Goal: Complete application form

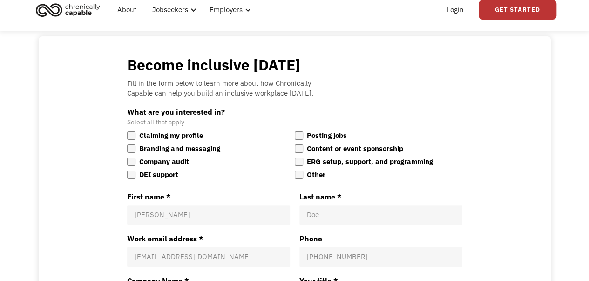
scroll to position [47, 0]
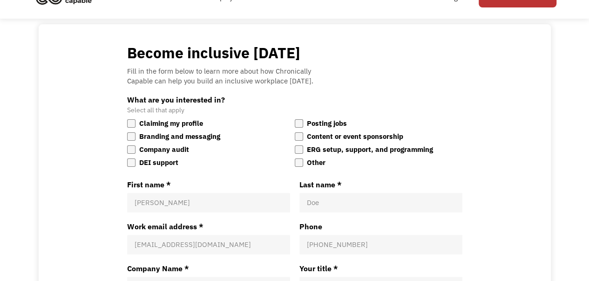
click at [92, 121] on div "Become inclusive [DATE] Fill in the form below to learn more about how Chronica…" at bounding box center [294, 236] width 476 height 387
click at [315, 164] on div "Other" at bounding box center [316, 162] width 19 height 11
click at [295, 157] on input "Other" at bounding box center [295, 157] width 0 height 0
click at [308, 119] on div "Posting jobs" at bounding box center [327, 123] width 40 height 11
click at [295, 118] on input "Posting jobs" at bounding box center [295, 118] width 0 height 0
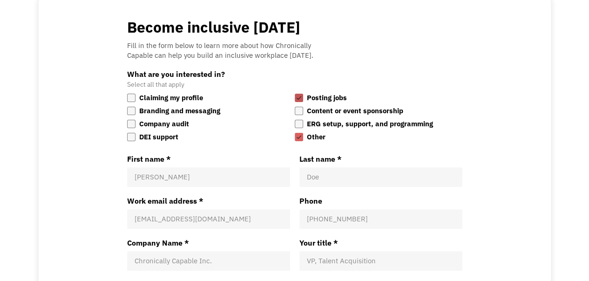
scroll to position [93, 0]
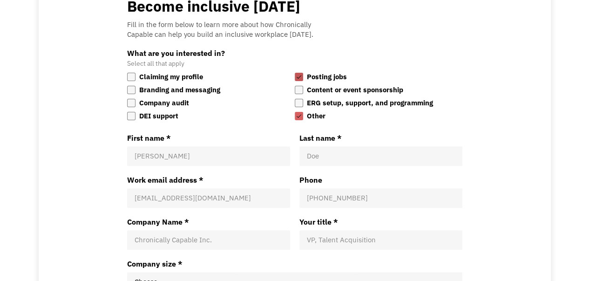
click at [163, 150] on div "[PERSON_NAME]" at bounding box center [208, 156] width 163 height 20
type input "Ava"
type input "Green"
paste input "[EMAIL_ADDRESS][DOMAIN_NAME]"
type input "[EMAIL_ADDRESS][DOMAIN_NAME]"
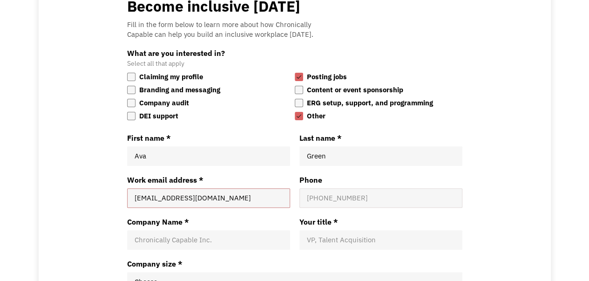
click at [339, 194] on input "Phone" at bounding box center [381, 197] width 148 height 9
paste input "020 7734 4737"
type input "020 7734 4737"
click at [247, 242] on input "Company Name *" at bounding box center [208, 239] width 148 height 9
type input "CV Writers UK"
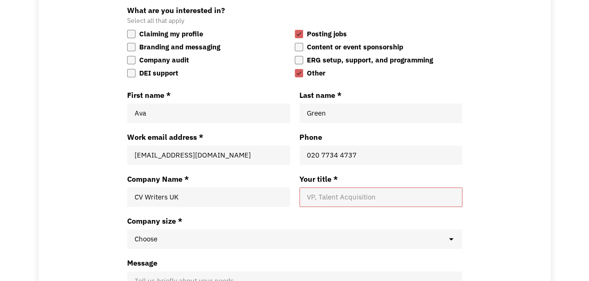
scroll to position [186, 0]
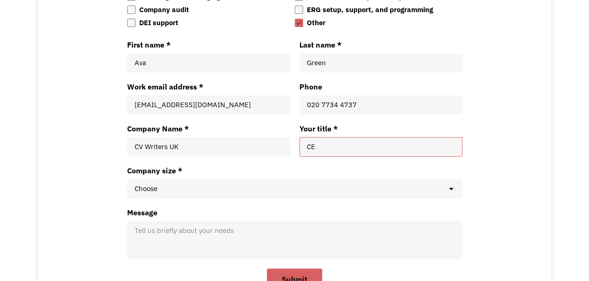
type input "CEO"
type input "Director"
click at [306, 185] on select "Choose 1 - 49 Employees 50 - 149 Employees 150+ Employees" at bounding box center [294, 189] width 335 height 20
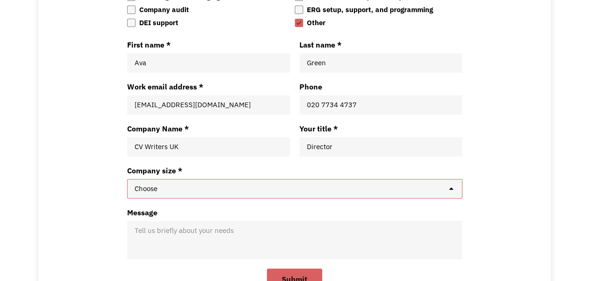
select select "62ce709fe5512"
click at [127, 179] on select "Choose 1 - 49 Employees 50 - 149 Employees 150+ Employees" at bounding box center [294, 189] width 335 height 20
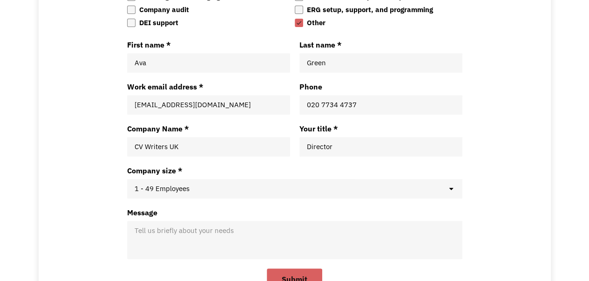
click at [184, 255] on div "Tell us briefly about your needs" at bounding box center [294, 240] width 335 height 38
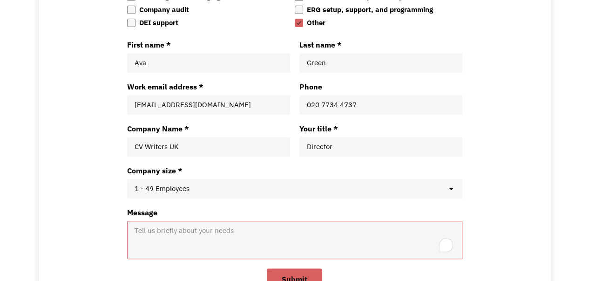
scroll to position [233, 0]
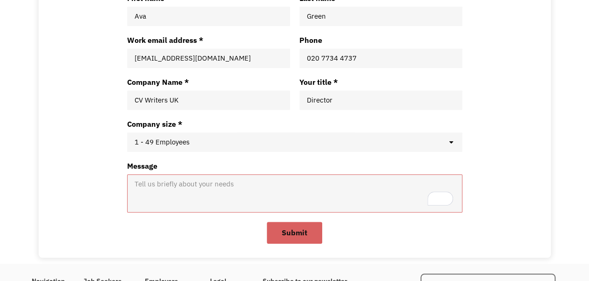
paste textarea "CV Writers UK is an established and most accomplished CV writing agency in the …"
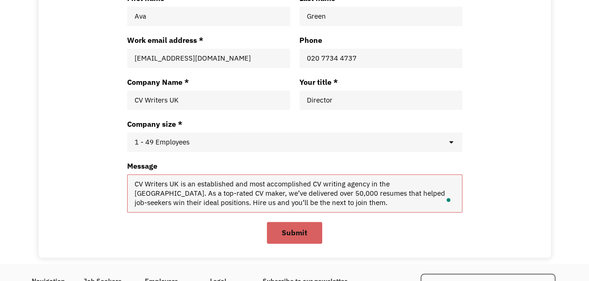
type textarea "CV Writers UK is an established and most accomplished CV writing agency in the …"
click at [270, 241] on button "Submit" at bounding box center [294, 232] width 55 height 22
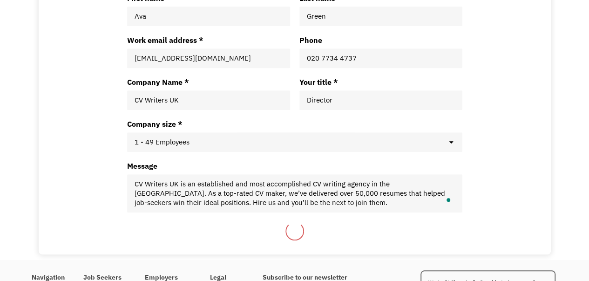
click at [289, 228] on div at bounding box center [294, 230] width 19 height 19
select select "Company size *"
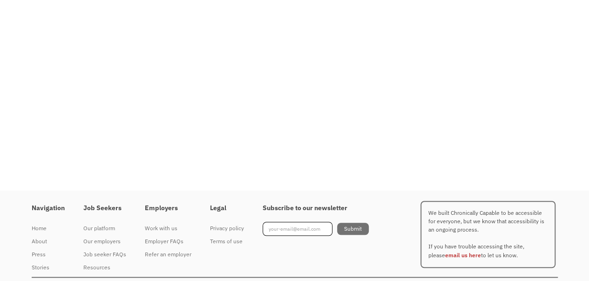
scroll to position [228, 0]
